Goal: Find specific page/section: Find specific page/section

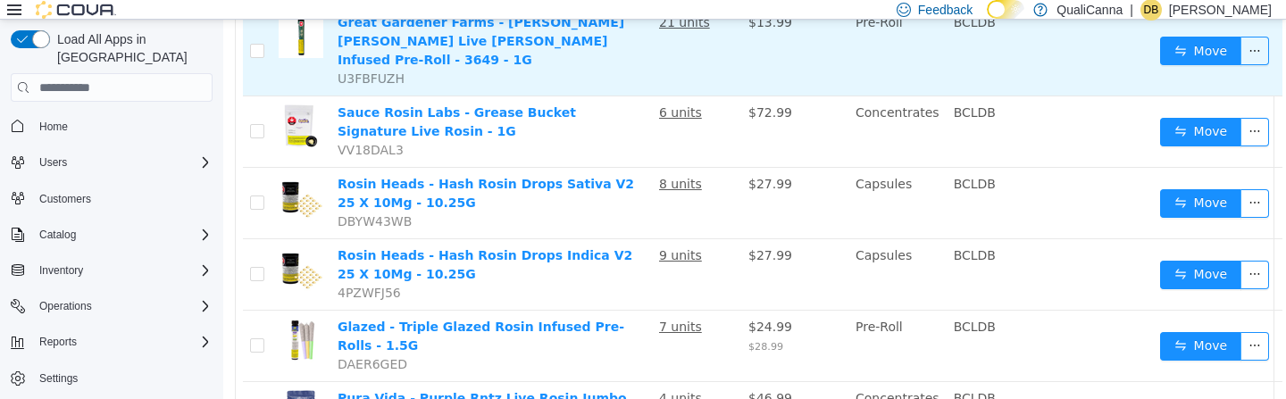
scroll to position [548, 0]
